Goal: Find specific page/section: Find specific page/section

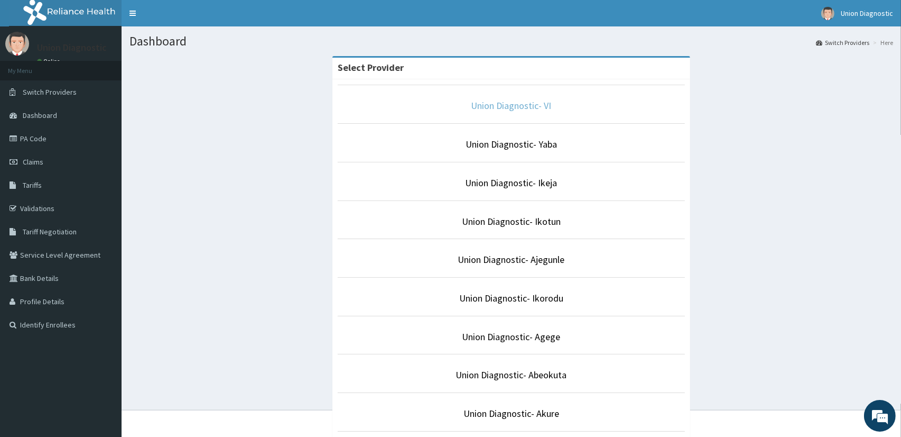
click at [472, 104] on link "Union Diagnostic- VI" at bounding box center [512, 105] width 80 height 12
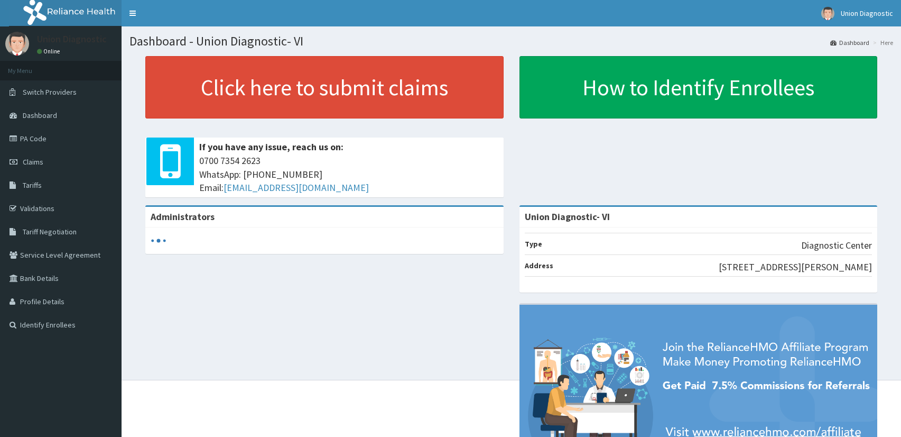
click at [49, 135] on link "PA Code" at bounding box center [61, 138] width 122 height 23
